Goal: Task Accomplishment & Management: Use online tool/utility

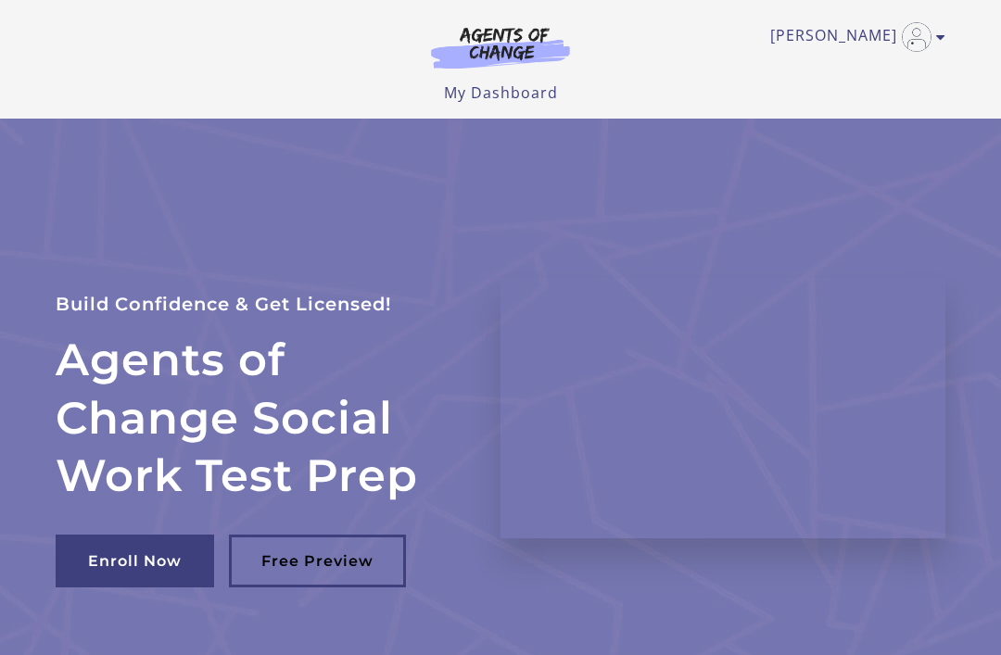
click at [523, 101] on link "My Dashboard" at bounding box center [501, 93] width 114 height 20
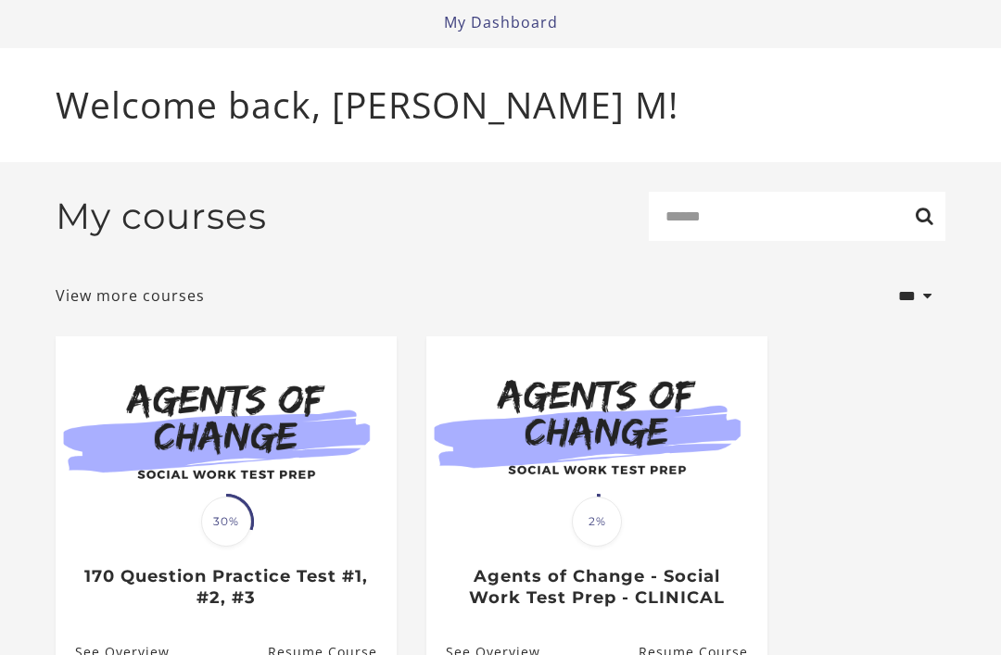
scroll to position [91, 0]
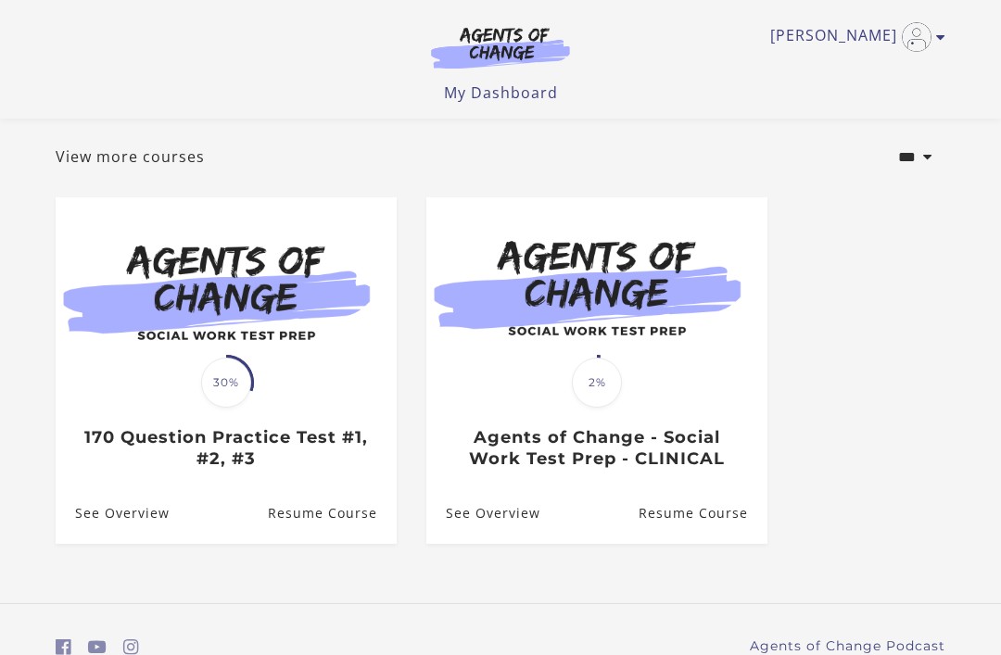
click at [204, 419] on div "Translation missing: en.liquid.partials.dashboard_course_card.progress_descript…" at bounding box center [226, 426] width 341 height 86
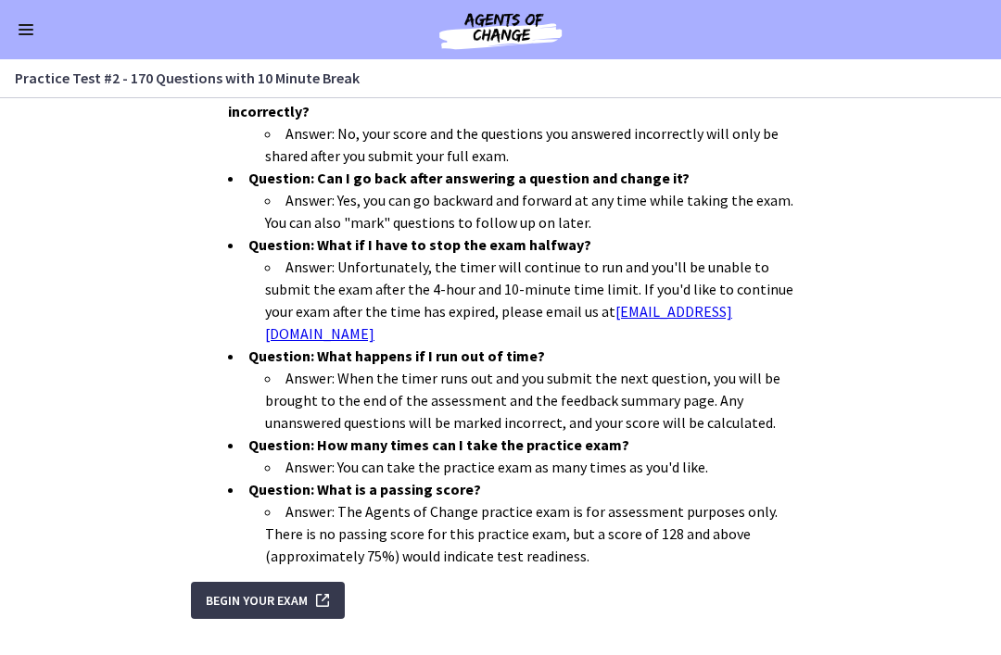
scroll to position [603, 0]
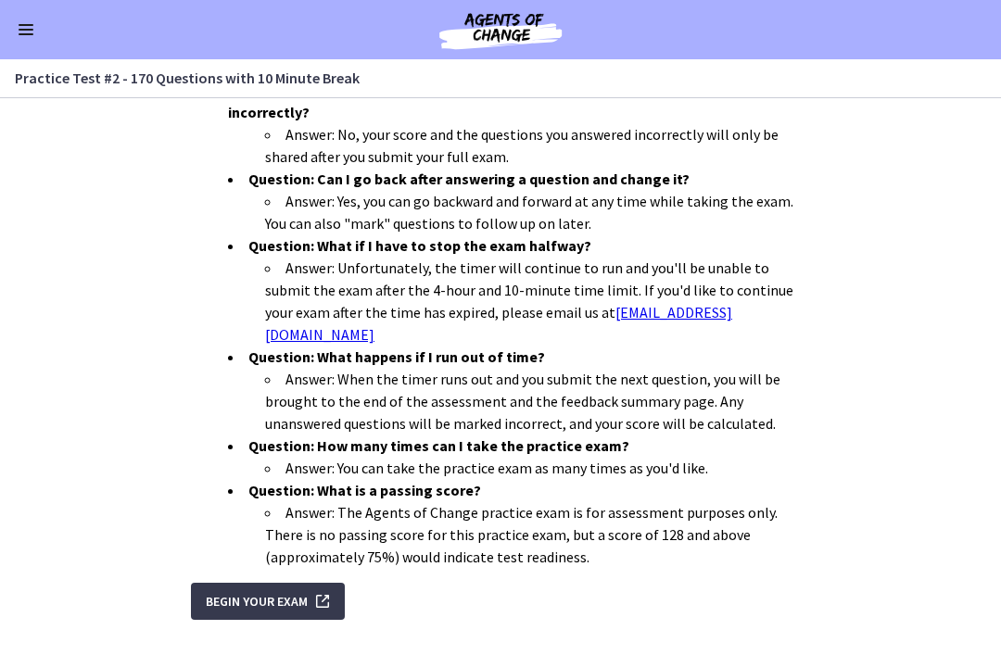
click at [228, 591] on span "Begin Your Exam" at bounding box center [257, 602] width 102 height 22
